Goal: Task Accomplishment & Management: Manage account settings

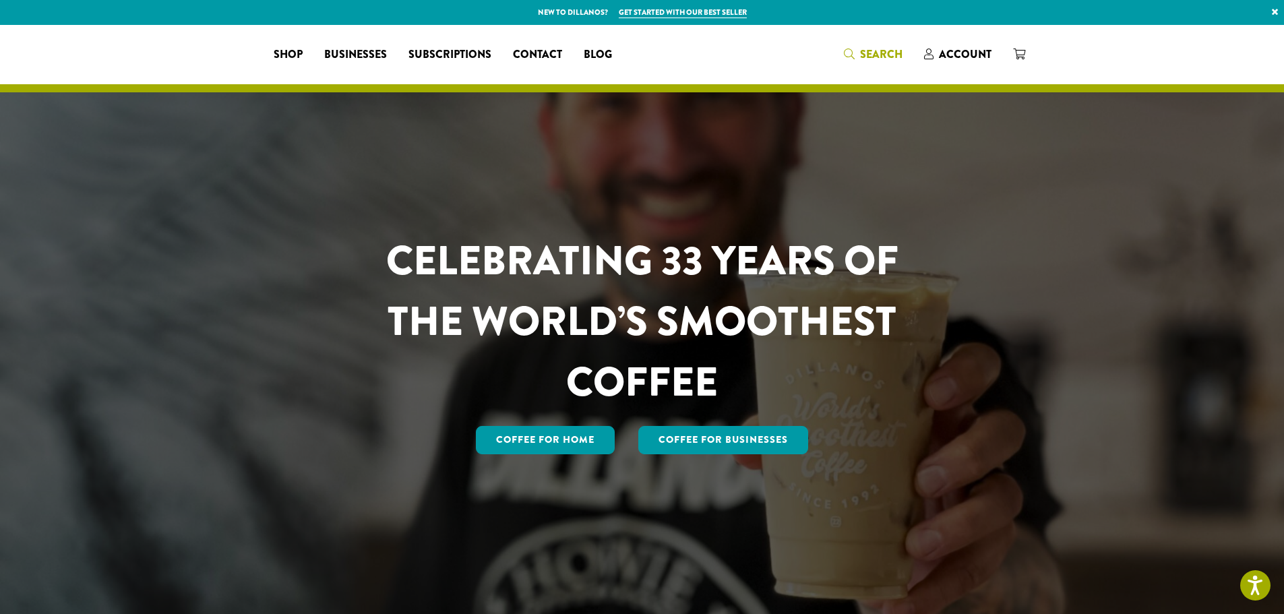
drag, startPoint x: 0, startPoint y: 0, endPoint x: 860, endPoint y: 59, distance: 862.3
click at [971, 49] on span "Account" at bounding box center [965, 55] width 53 height 16
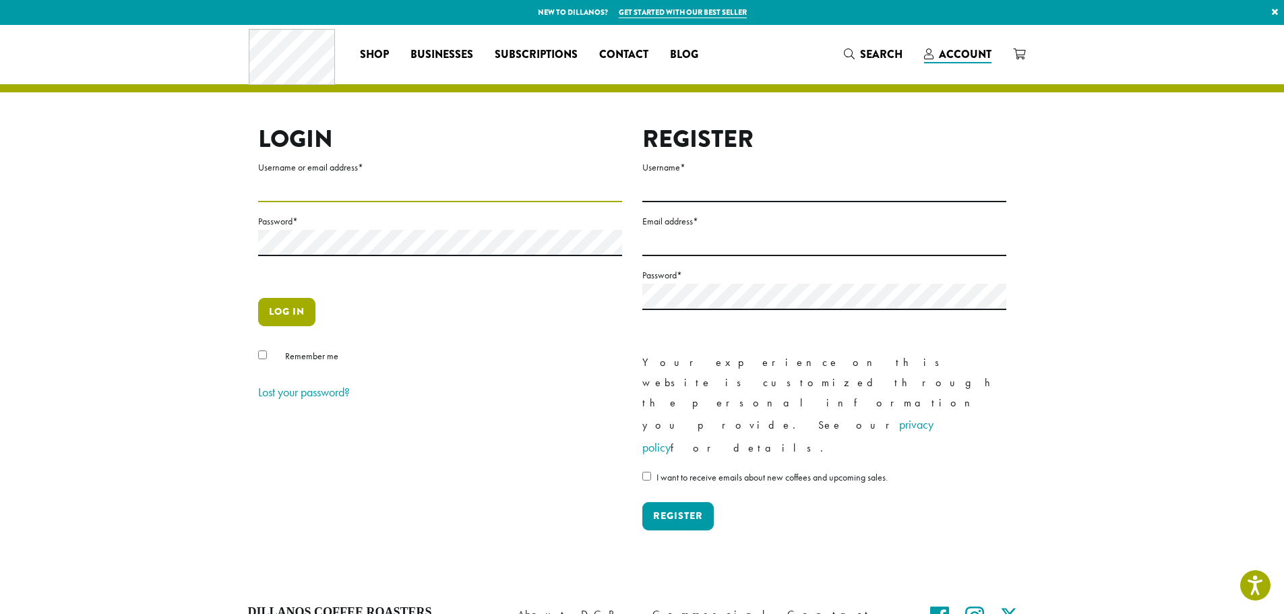
type input "**********"
click at [287, 308] on button "Log in" at bounding box center [286, 312] width 57 height 28
